Goal: Information Seeking & Learning: Understand process/instructions

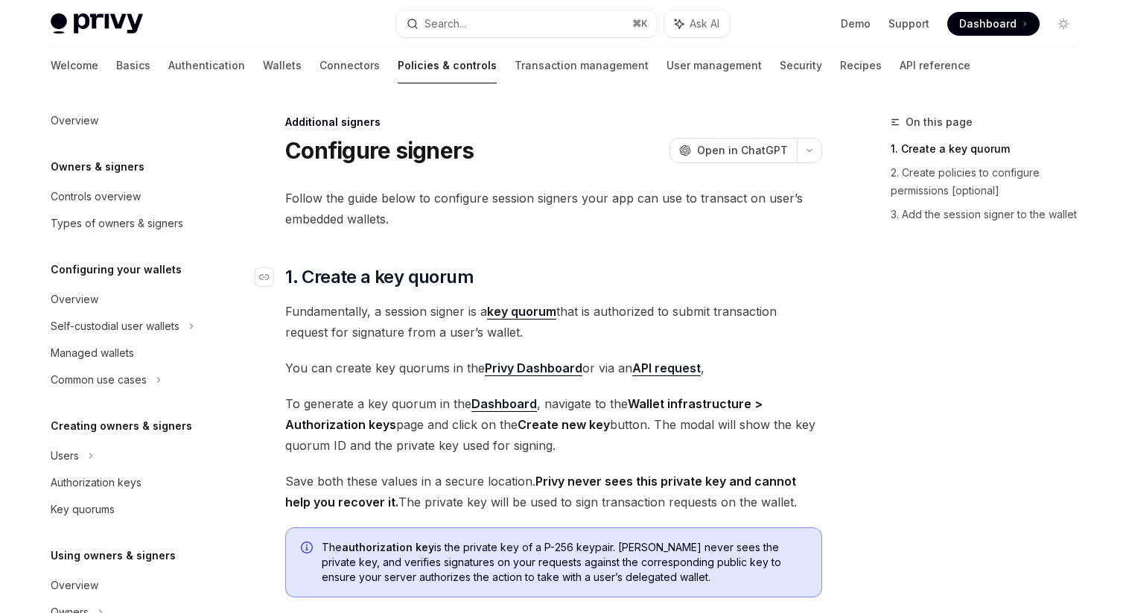
scroll to position [371, 0]
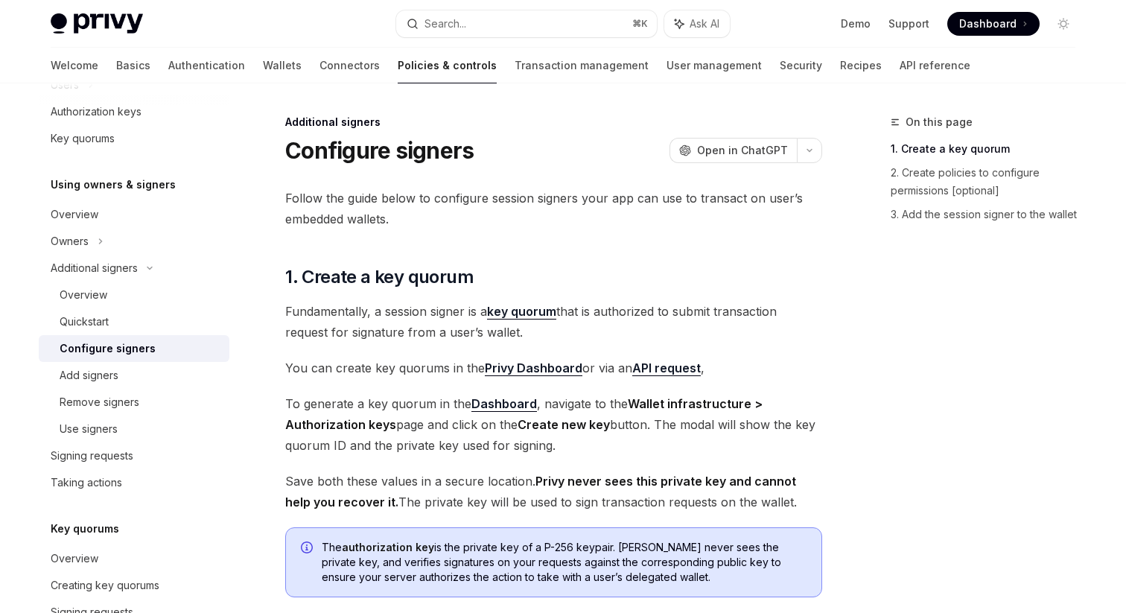
click at [275, 327] on div "Additional signers Configure signers OpenAI Open in ChatGPT OpenAI Open in Chat…" at bounding box center [414, 599] width 822 height 973
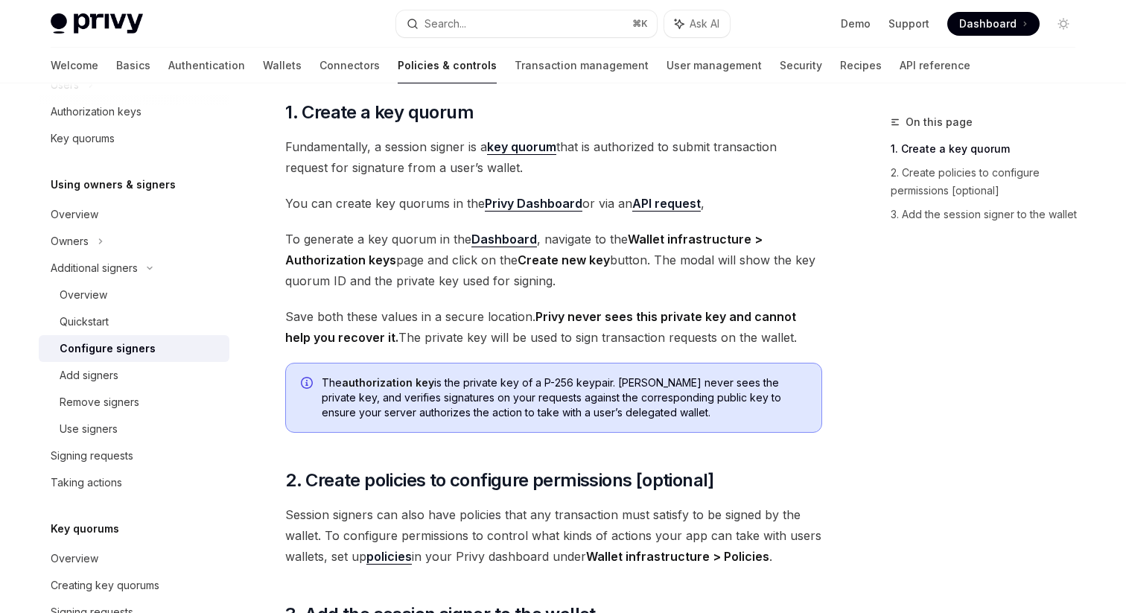
scroll to position [176, 0]
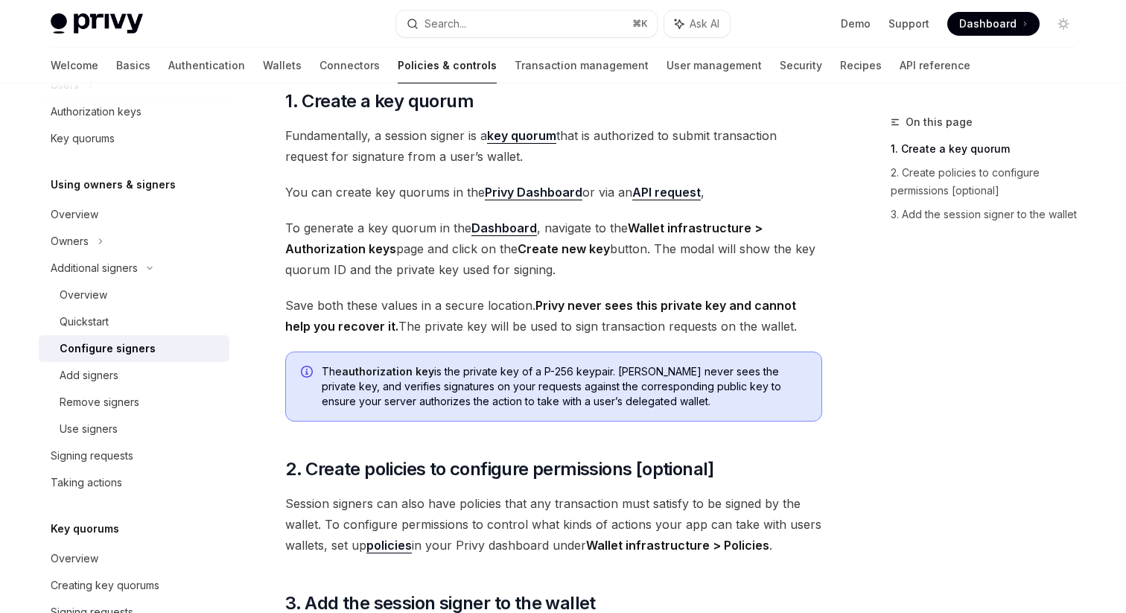
click at [275, 327] on div "Additional signers Configure signers OpenAI Open in ChatGPT OpenAI Open in Chat…" at bounding box center [414, 423] width 822 height 973
click at [527, 189] on link "Privy Dashboard" at bounding box center [534, 193] width 98 height 16
click at [476, 290] on div "Follow the guide below to configure session signers your app can use to transac…" at bounding box center [553, 351] width 537 height 678
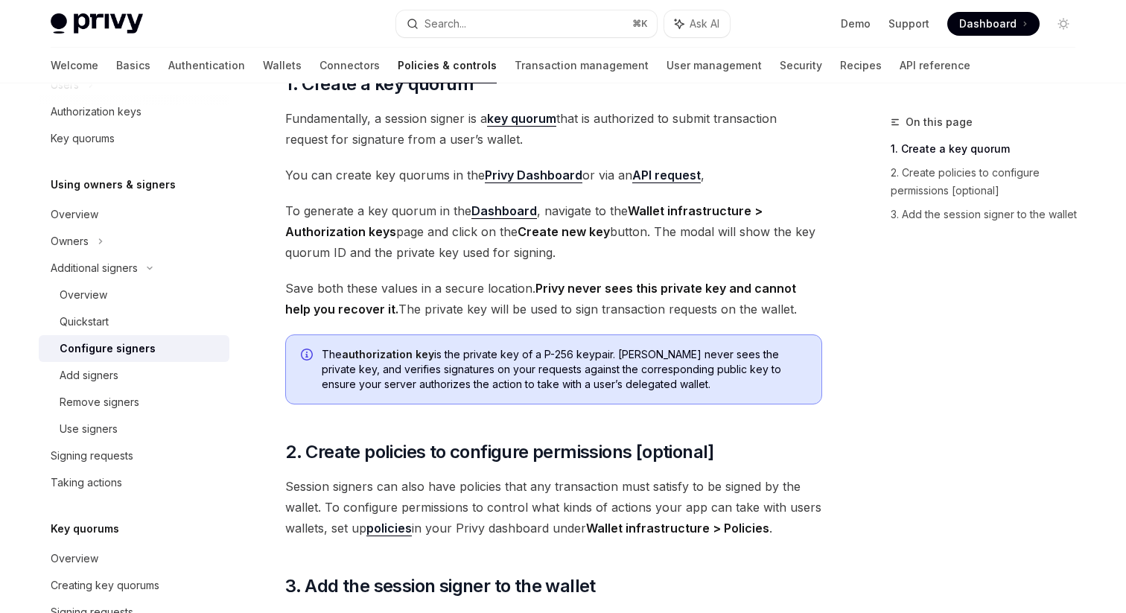
scroll to position [194, 0]
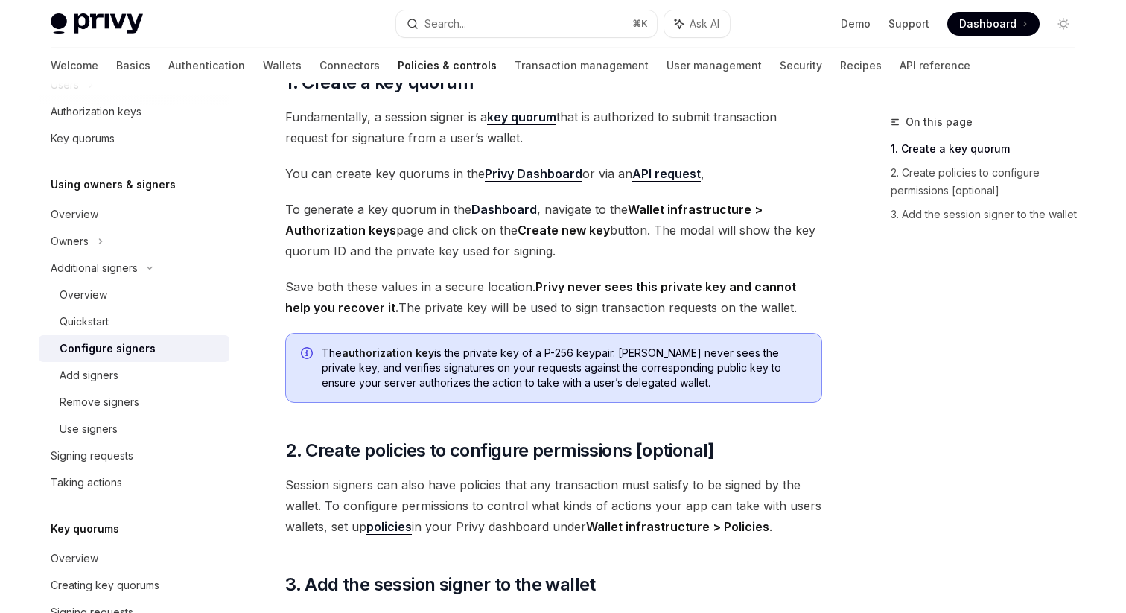
click at [271, 346] on div "Additional signers Configure signers OpenAI Open in ChatGPT OpenAI Open in Chat…" at bounding box center [414, 405] width 822 height 973
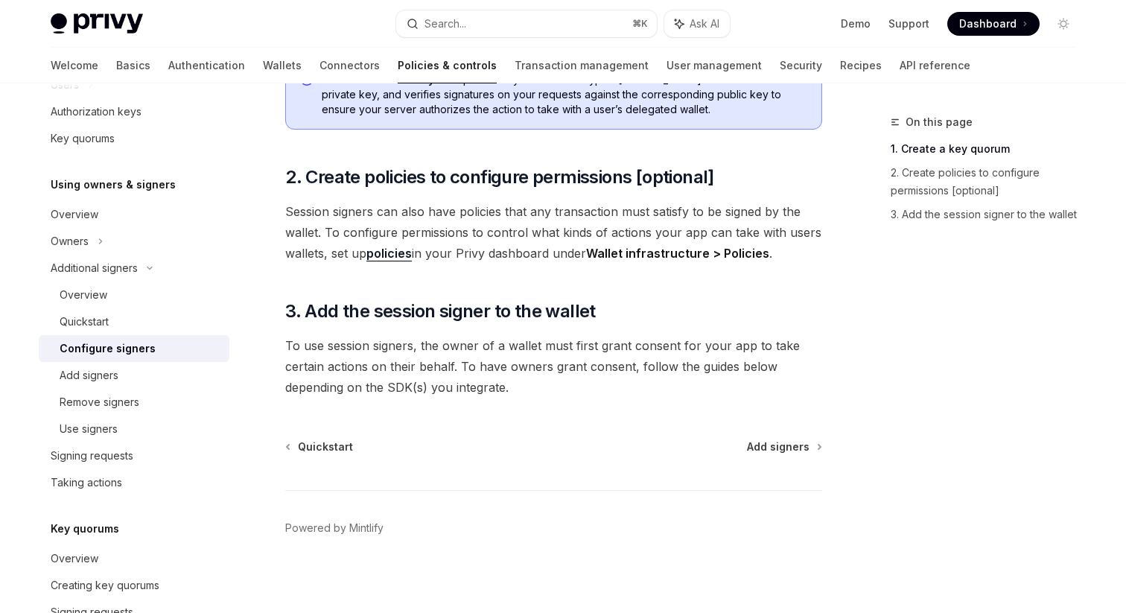
scroll to position [474, 0]
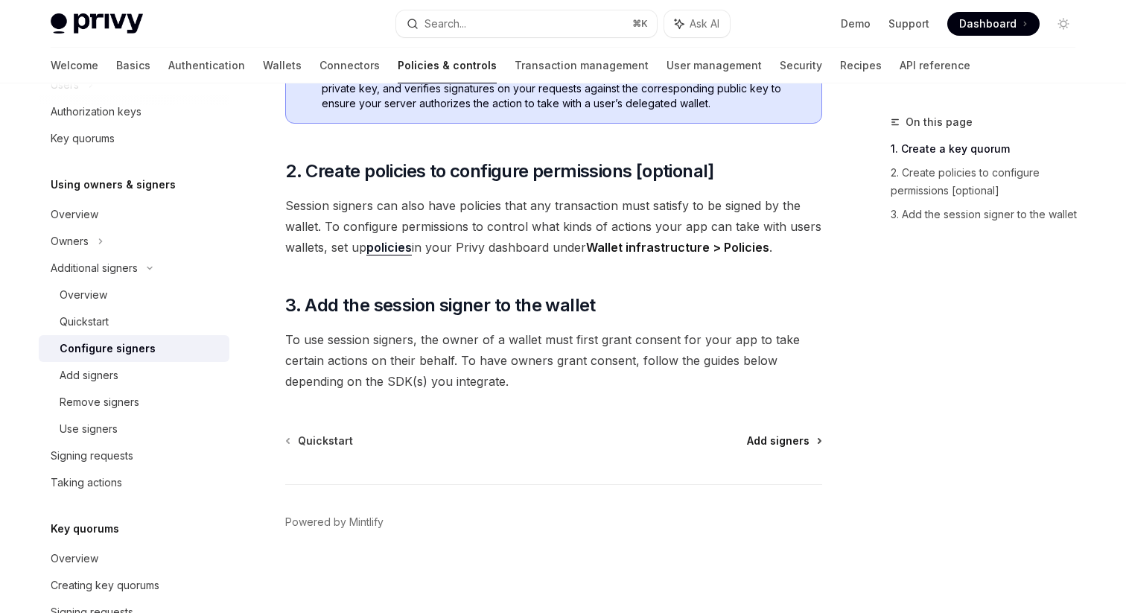
click at [788, 442] on span "Add signers" at bounding box center [778, 440] width 63 height 15
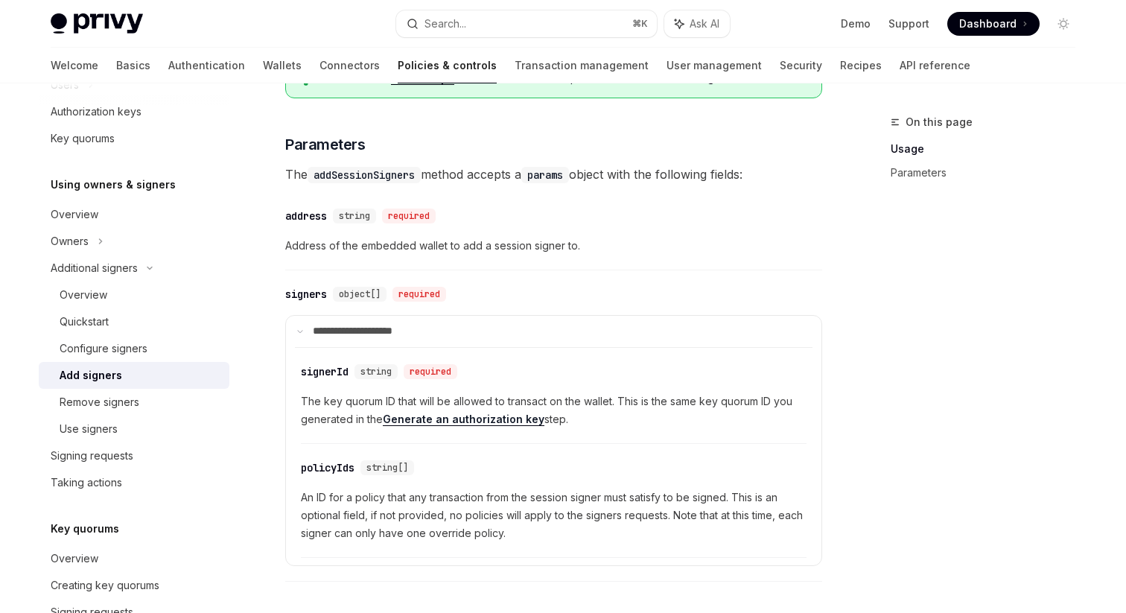
scroll to position [725, 0]
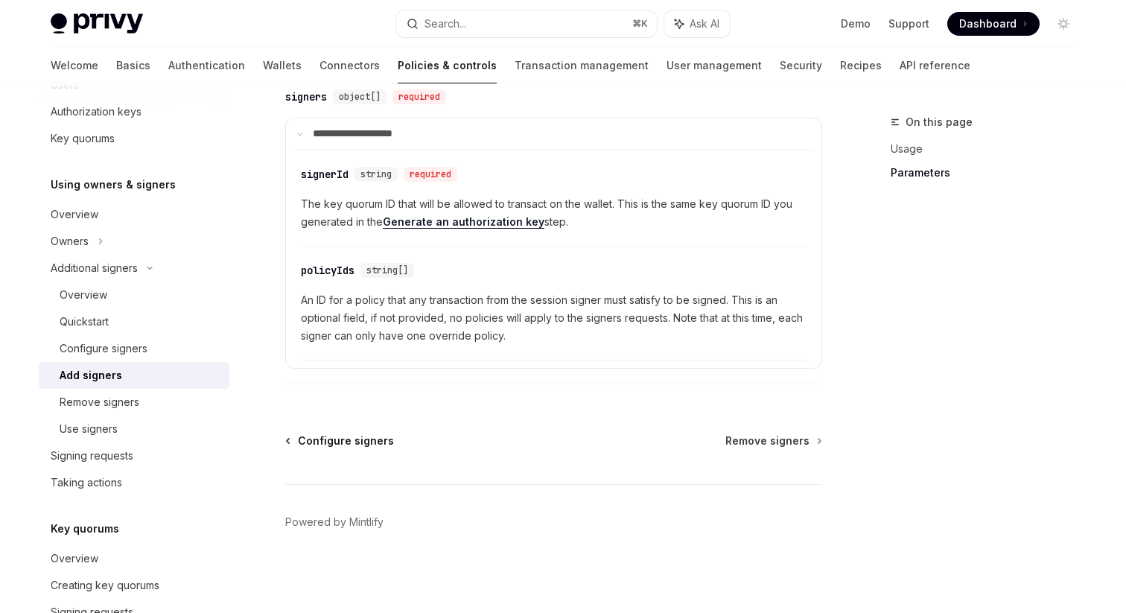
click at [333, 437] on span "Configure signers" at bounding box center [346, 440] width 96 height 15
type textarea "*"
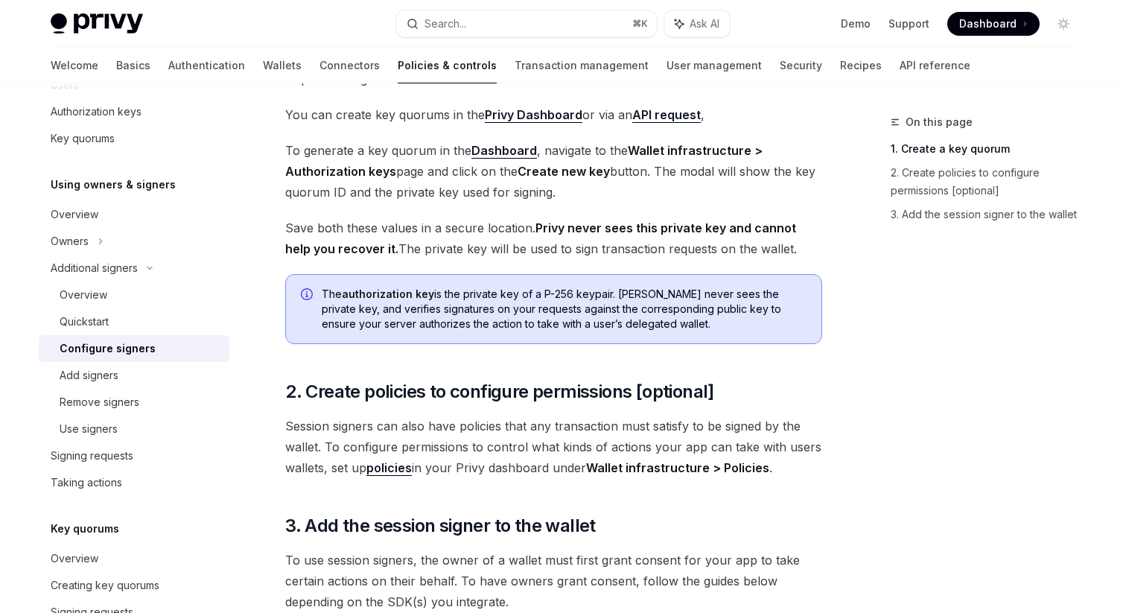
scroll to position [249, 0]
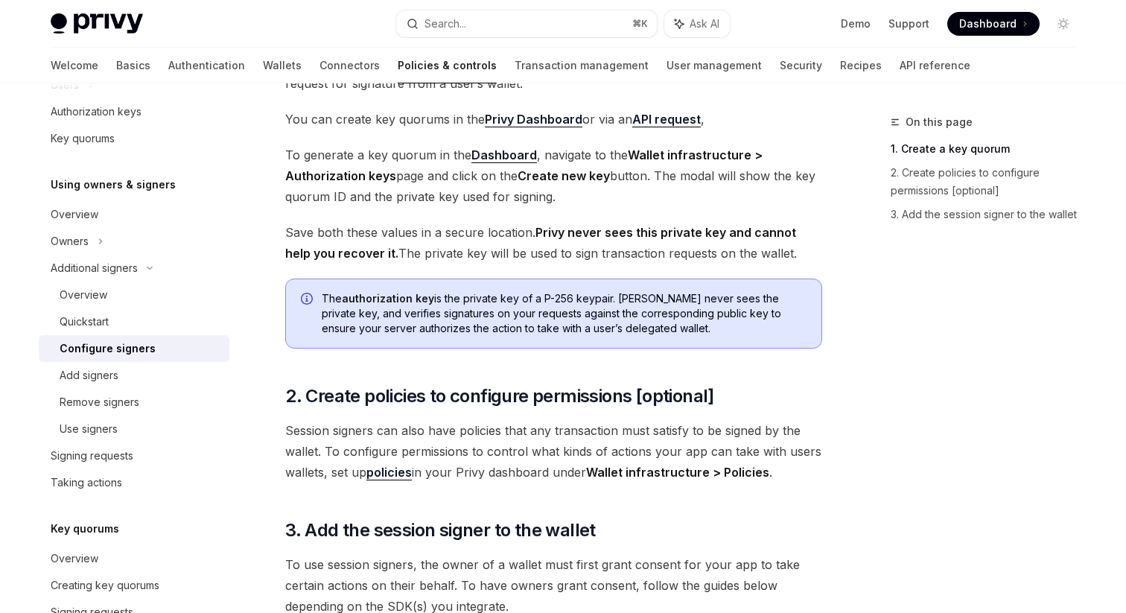
click at [256, 348] on div "Additional signers Configure signers OpenAI Open in ChatGPT OpenAI Open in Chat…" at bounding box center [414, 350] width 822 height 973
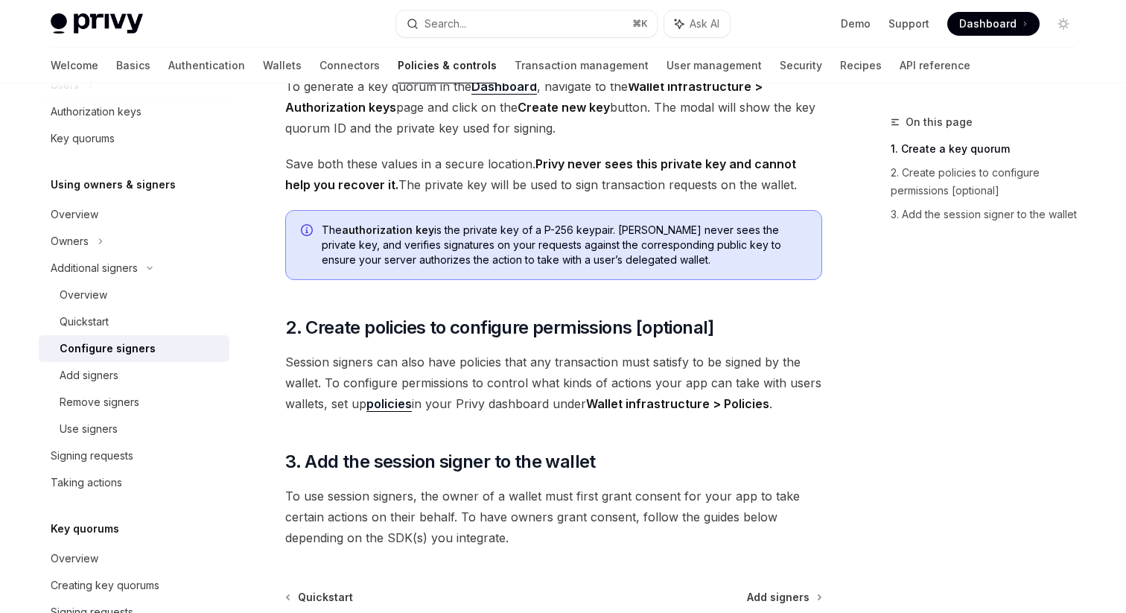
scroll to position [314, 0]
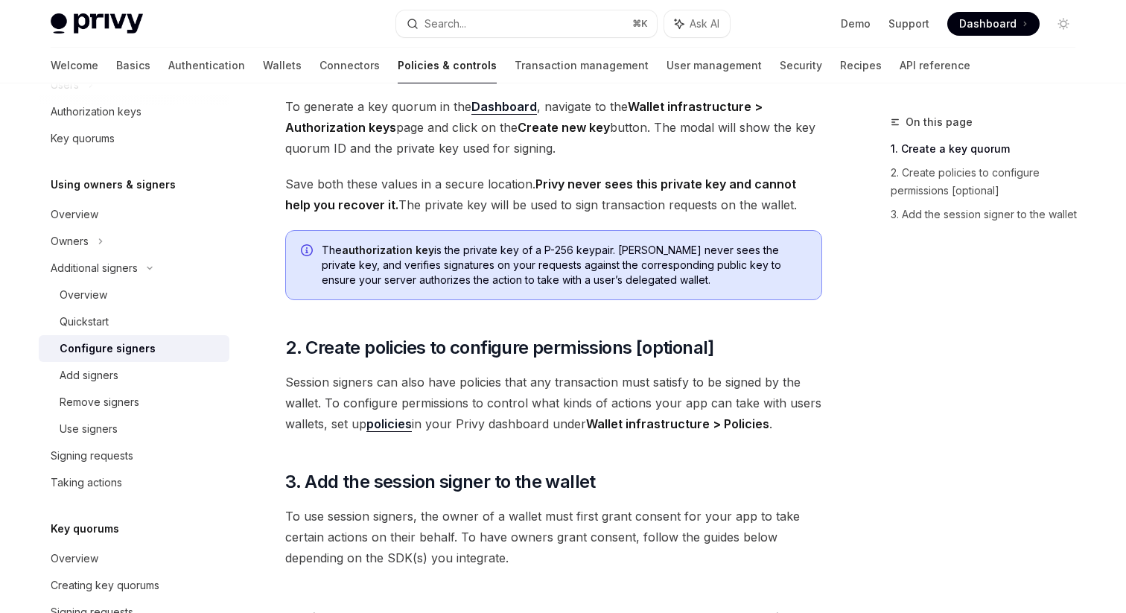
click at [256, 348] on div "Navigate to header" at bounding box center [264, 348] width 18 height 18
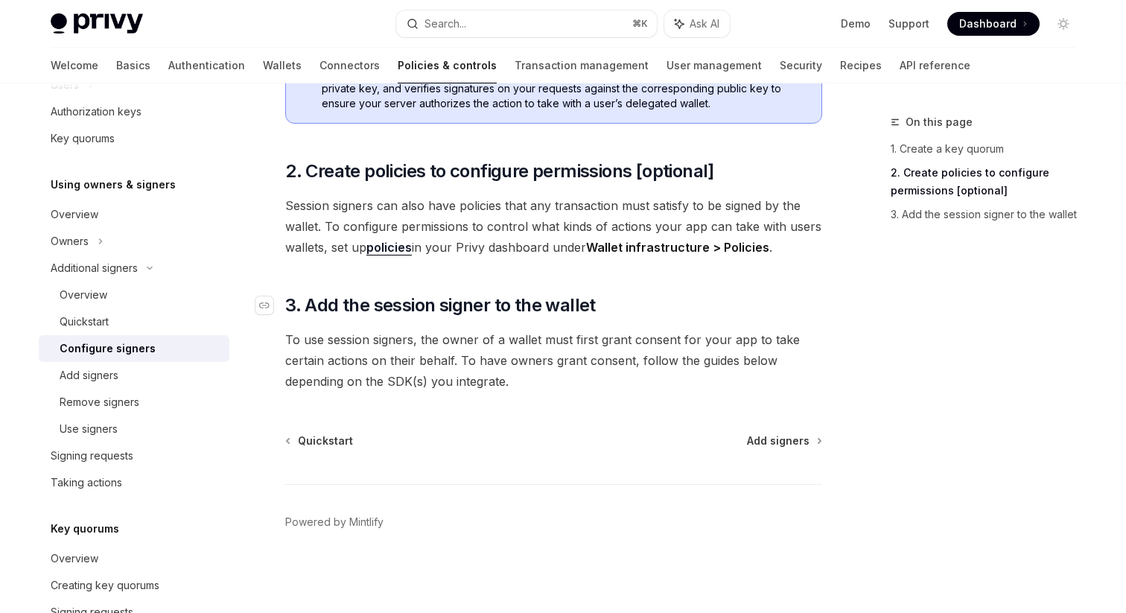
scroll to position [119, 0]
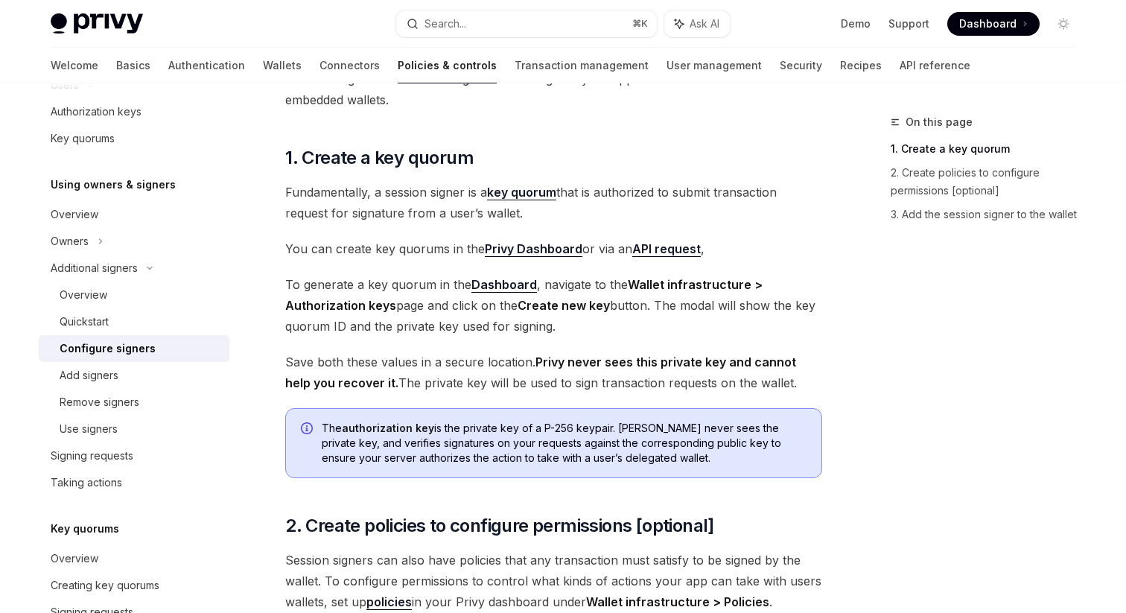
click at [599, 320] on span "To generate a key quorum in the Dashboard , navigate to the Wallet infrastructu…" at bounding box center [553, 305] width 537 height 63
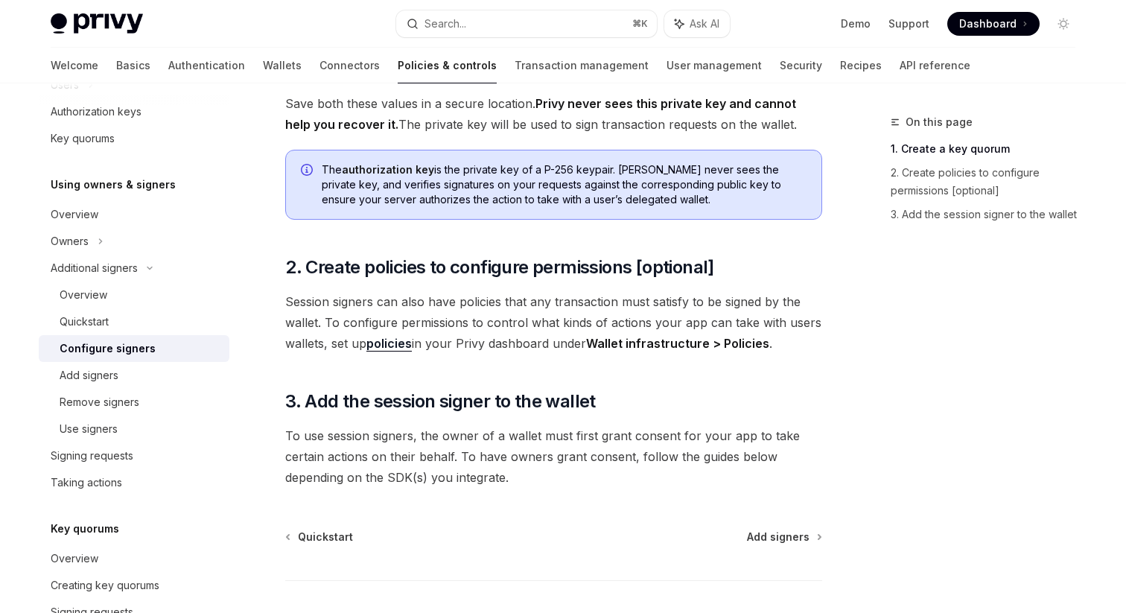
scroll to position [376, 0]
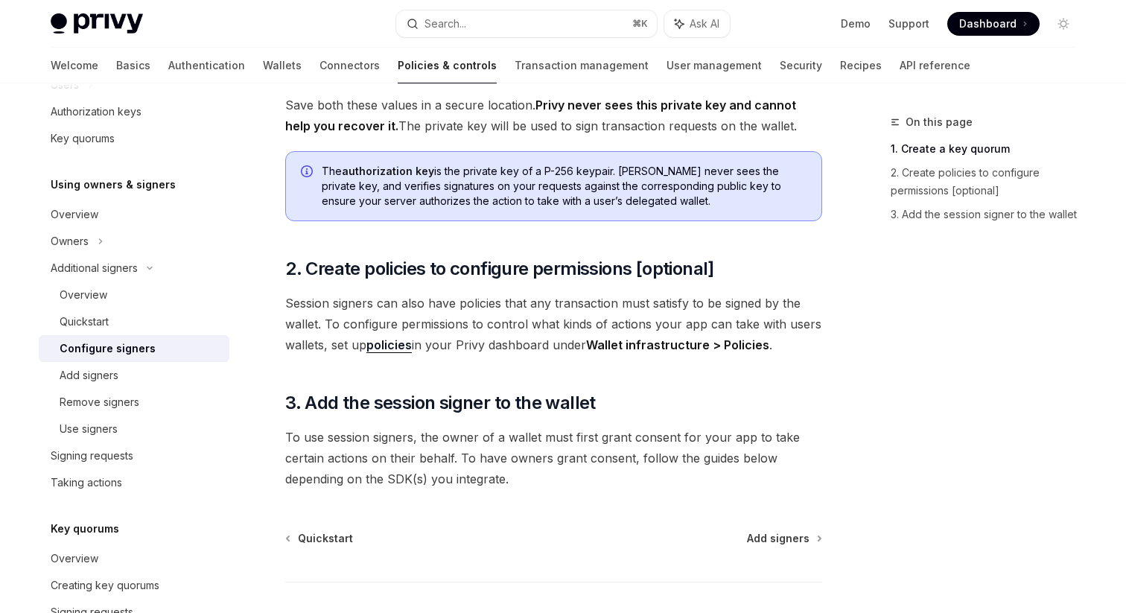
click at [605, 375] on div "Follow the guide below to configure session signers your app can use to transac…" at bounding box center [553, 151] width 537 height 678
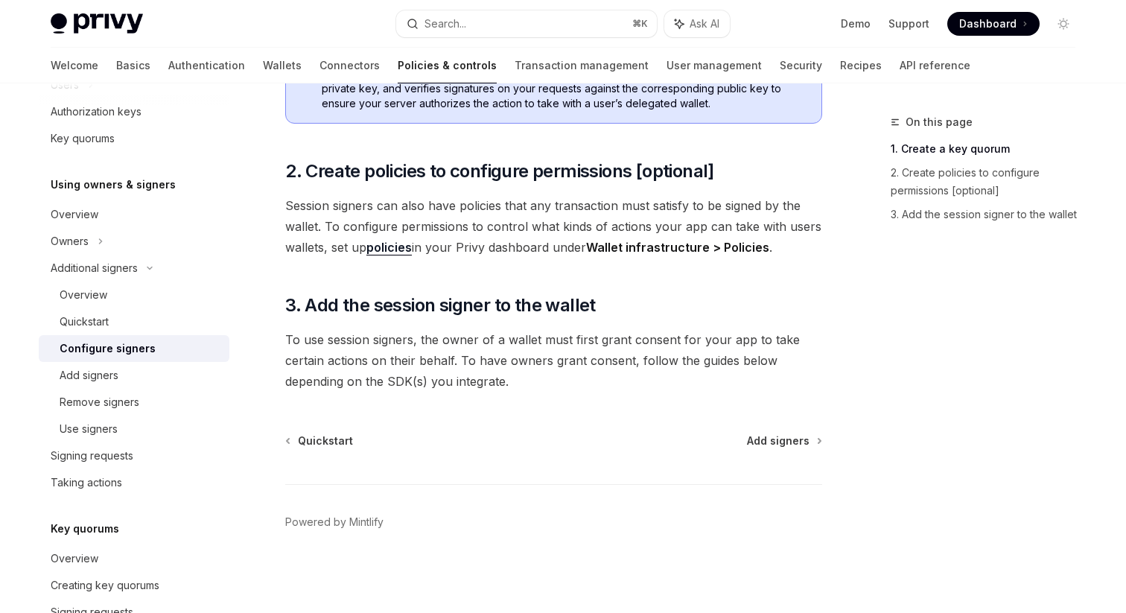
scroll to position [473, 0]
click at [614, 275] on div "Follow the guide below to configure session signers your app can use to transac…" at bounding box center [553, 54] width 537 height 678
click at [622, 285] on div "Follow the guide below to configure session signers your app can use to transac…" at bounding box center [553, 53] width 537 height 678
click at [604, 307] on h2 "​ 3. Add the session signer to the wallet" at bounding box center [553, 305] width 537 height 24
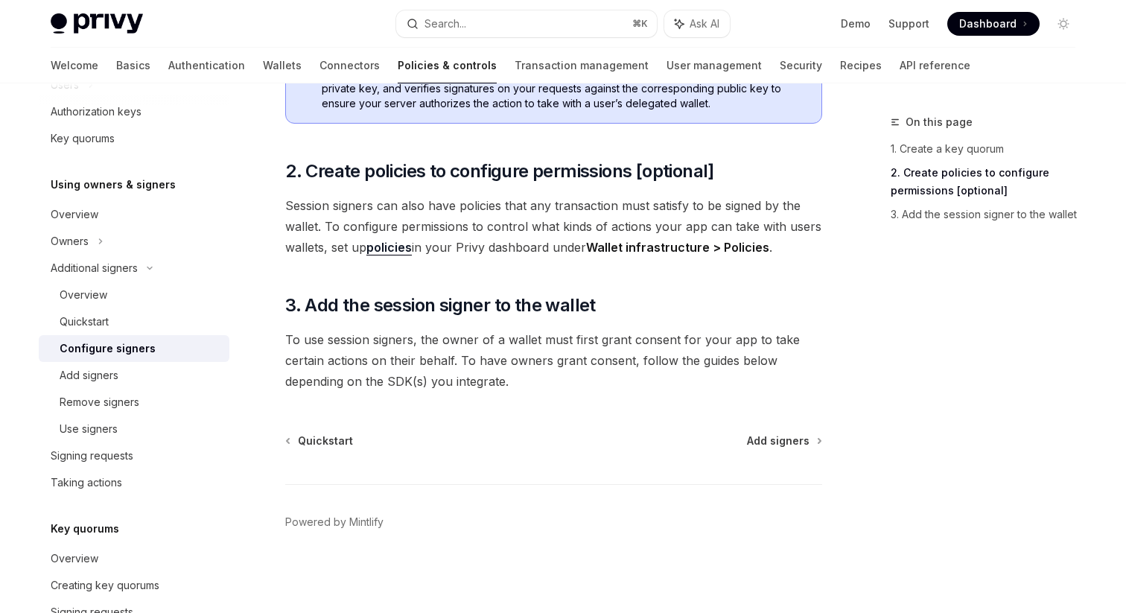
click at [597, 267] on div "Follow the guide below to configure session signers your app can use to transac…" at bounding box center [553, 53] width 537 height 678
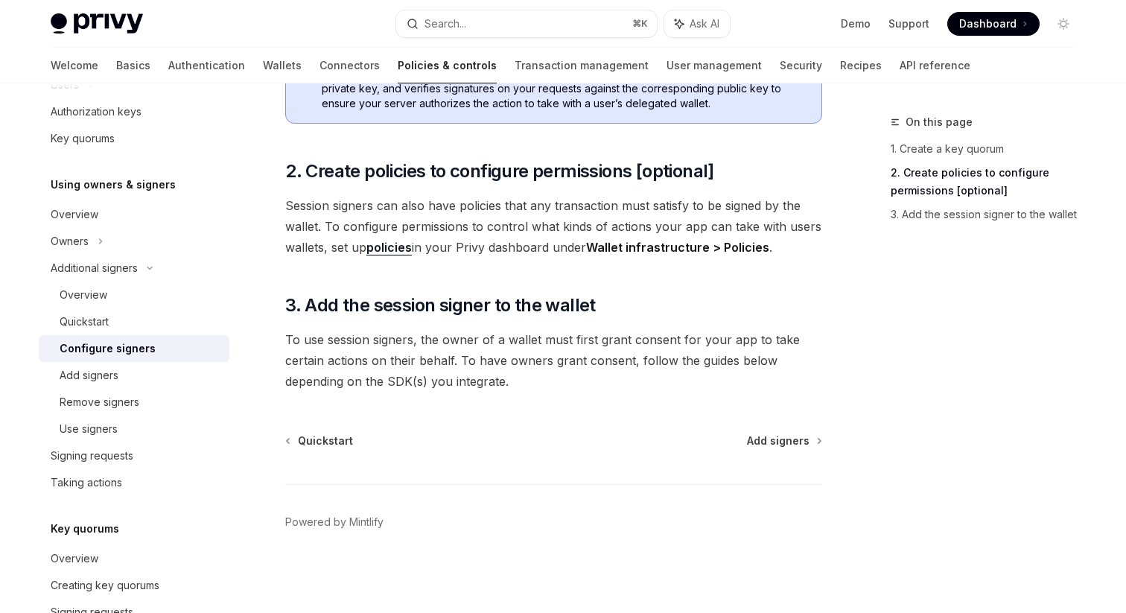
click at [597, 267] on div "Follow the guide below to configure session signers your app can use to transac…" at bounding box center [553, 53] width 537 height 678
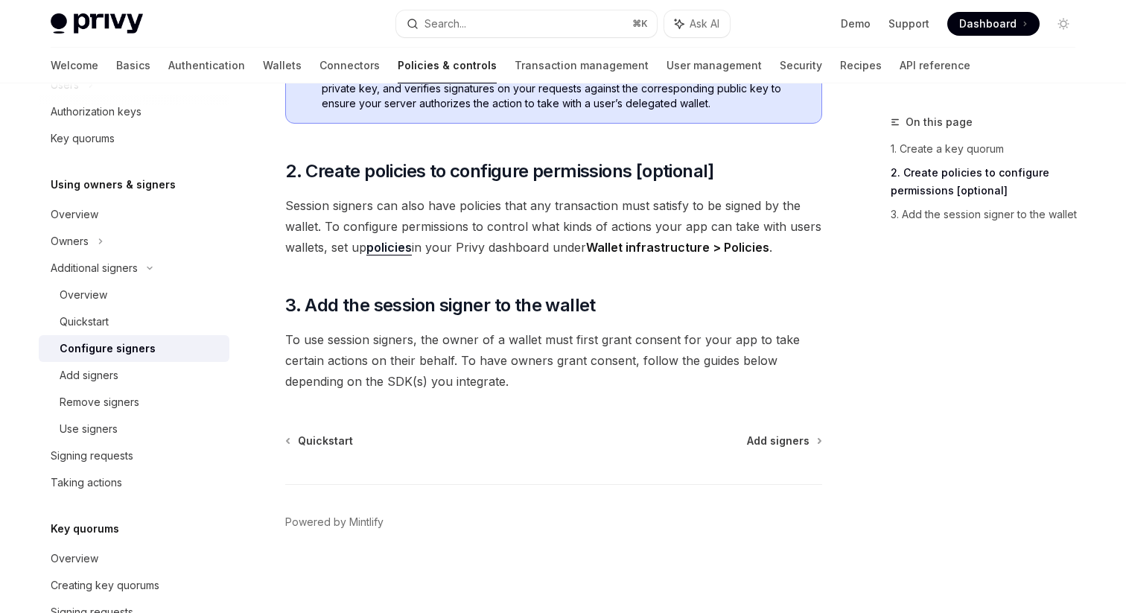
click at [597, 267] on div "Follow the guide below to configure session signers your app can use to transac…" at bounding box center [553, 53] width 537 height 678
click at [462, 234] on span "Session signers can also have policies that any transaction must satisfy to be …" at bounding box center [553, 226] width 537 height 63
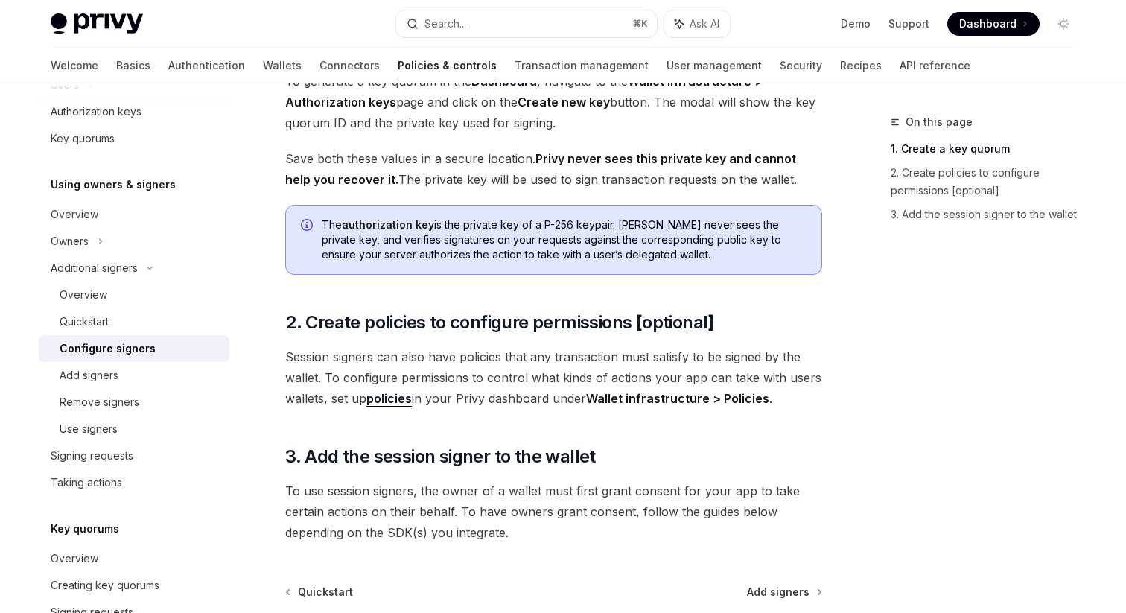
scroll to position [325, 0]
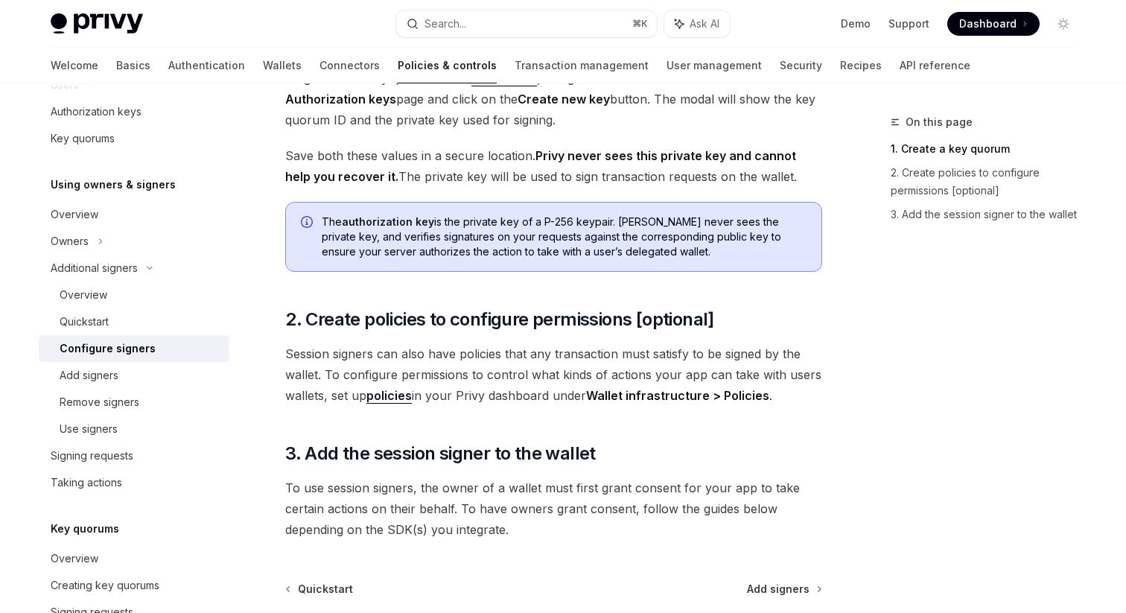
click at [494, 235] on span "The authorization key is the private key of a P-256 keypair. [PERSON_NAME] neve…" at bounding box center [564, 236] width 485 height 45
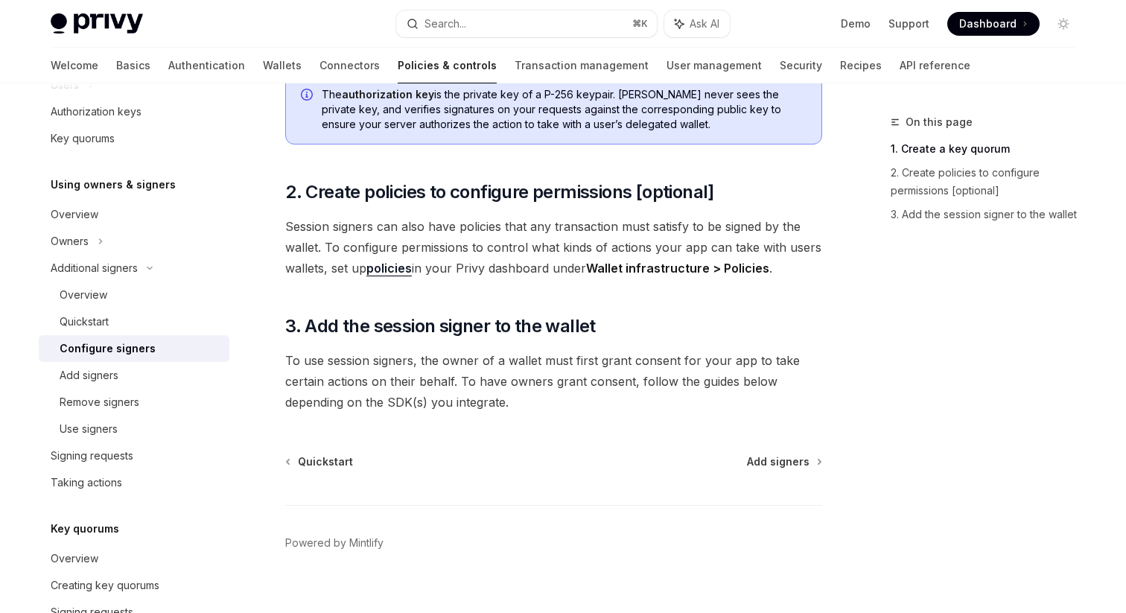
scroll to position [454, 0]
